Goal: Navigation & Orientation: Find specific page/section

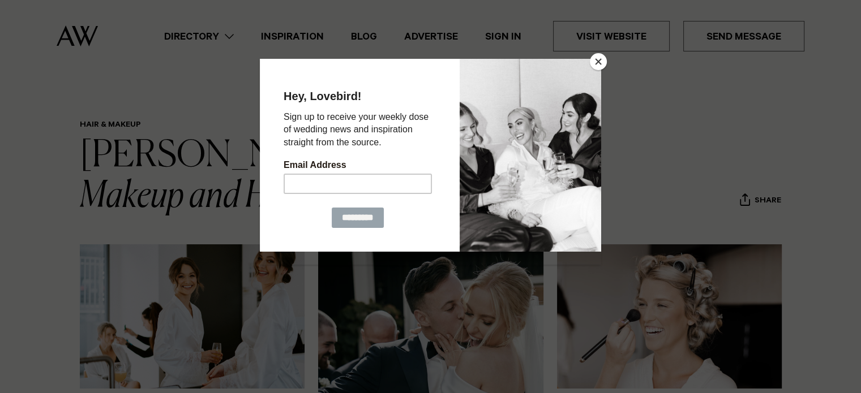
click at [600, 63] on button "Close" at bounding box center [598, 61] width 17 height 17
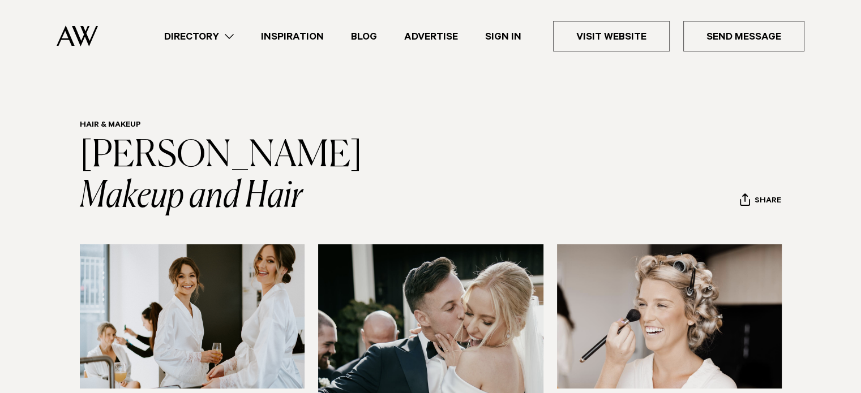
click at [200, 42] on link "Directory" at bounding box center [199, 36] width 97 height 15
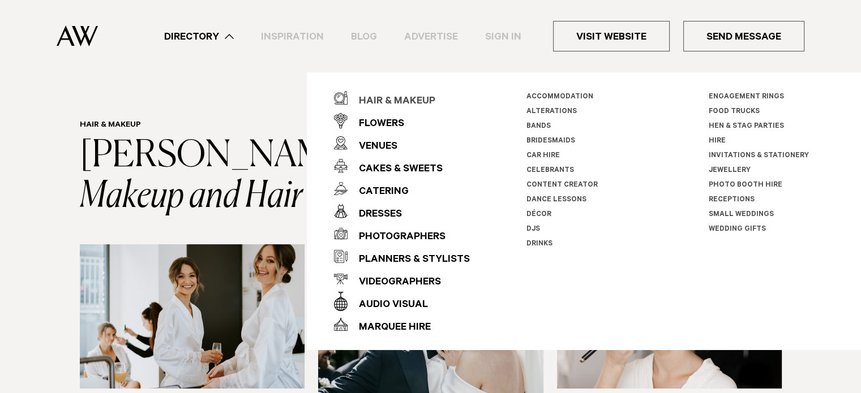
click at [407, 92] on div "Hair & Makeup" at bounding box center [391, 102] width 88 height 23
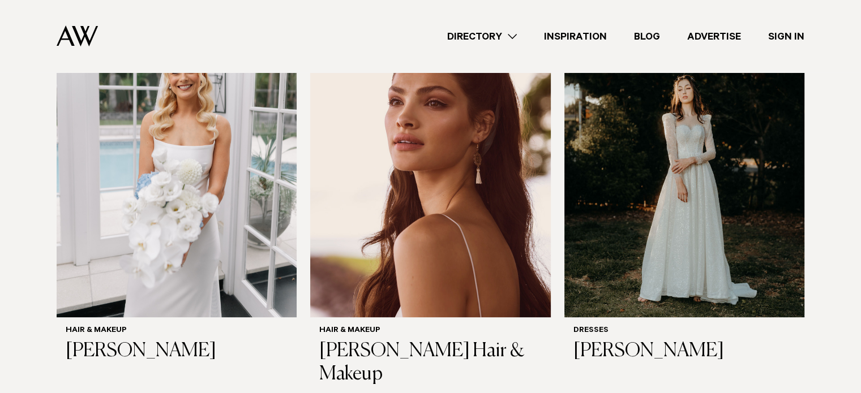
scroll to position [423, 0]
click at [109, 345] on h3 "[PERSON_NAME]" at bounding box center [177, 351] width 222 height 23
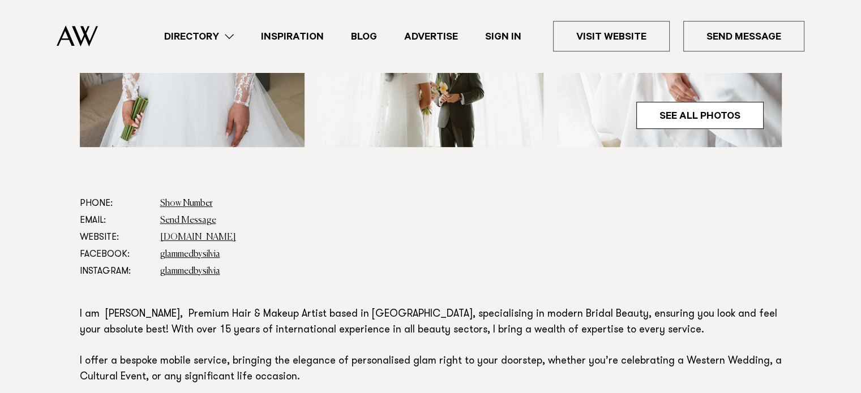
scroll to position [516, 0]
